Goal: Task Accomplishment & Management: Use online tool/utility

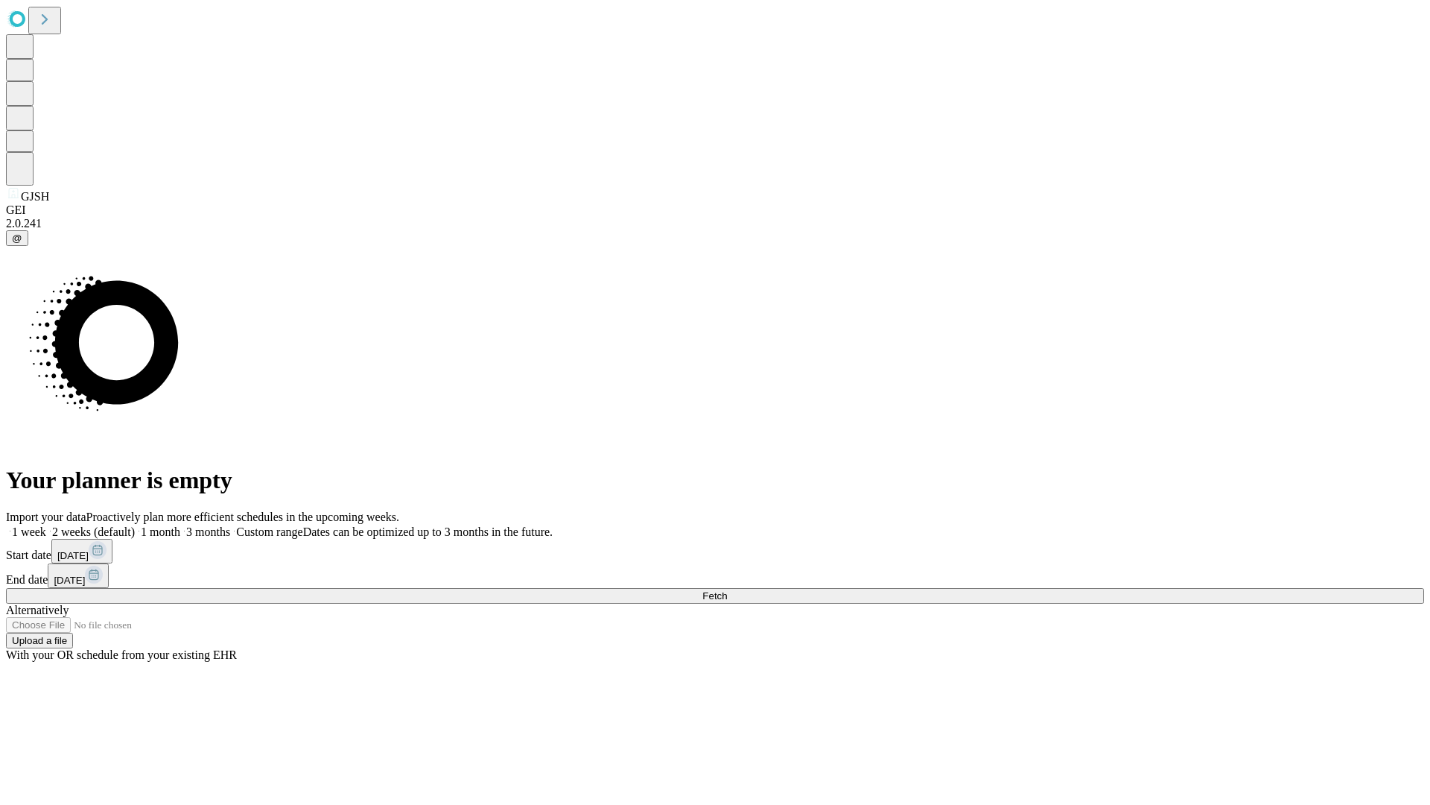
click at [727, 590] on span "Fetch" at bounding box center [715, 595] width 25 height 11
